Goal: Task Accomplishment & Management: Complete application form

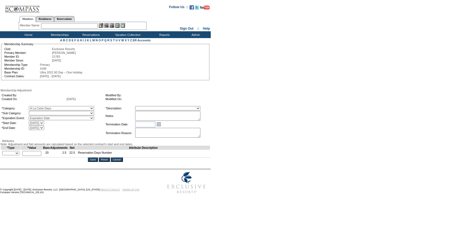
click at [65, 115] on select "A La Carte Days" at bounding box center [61, 113] width 65 height 4
select select "1067"
click at [40, 112] on select "A La Carte Days" at bounding box center [61, 113] width 65 height 4
click at [158, 108] on select "Membership/Transfer Fee Adjustment Membership Fee Adjustment Add-On Fee Adjustm…" at bounding box center [167, 108] width 65 height 4
click at [145, 107] on select "Membership/Transfer Fee Adjustment Membership Fee Adjustment Add-On Fee Adjustm…" at bounding box center [167, 108] width 65 height 4
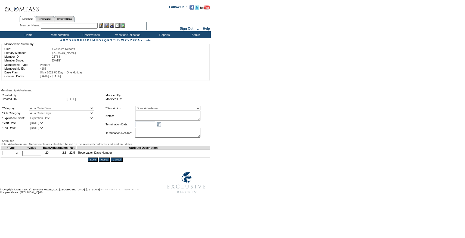
click at [162, 109] on select "Membership/Transfer Fee Adjustment Membership Fee Adjustment Add-On Fee Adjustm…" at bounding box center [167, 108] width 65 height 4
select select "275"
click at [145, 107] on select "Membership/Transfer Fee Adjustment Membership Fee Adjustment Add-On Fee Adjustm…" at bounding box center [167, 108] width 65 height 4
click at [160, 116] on textarea at bounding box center [167, 116] width 65 height 10
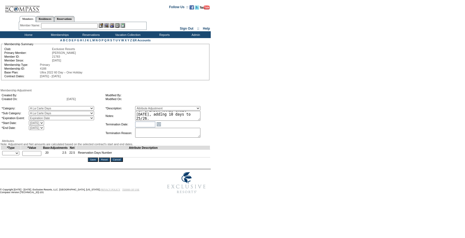
type textarea "Per [PERSON_NAME] email [DATE], adding 10 days to 25/26."
click at [11, 155] on select "+ - Override" at bounding box center [10, 153] width 17 height 4
select select "1"
click at [4, 155] on select "+ - Override" at bounding box center [10, 153] width 17 height 4
click at [32, 156] on input "text" at bounding box center [31, 153] width 19 height 5
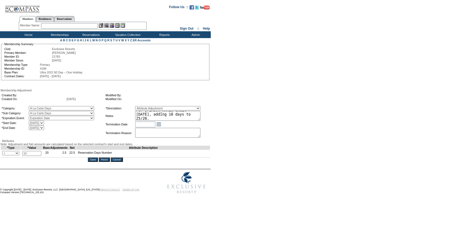
type input "10"
click at [172, 114] on textarea "Per [PERSON_NAME] email [DATE], adding 10 days to 25/26." at bounding box center [167, 116] width 65 height 10
click at [240, 113] on form "Follow Us ::" at bounding box center [232, 98] width 464 height 195
click at [95, 162] on input "Save" at bounding box center [93, 160] width 10 height 4
